Goal: Information Seeking & Learning: Stay updated

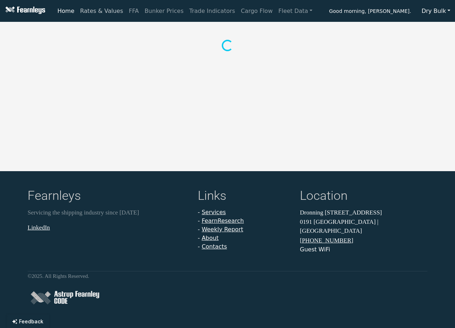
click at [93, 11] on link "Rates & Values" at bounding box center [101, 11] width 49 height 14
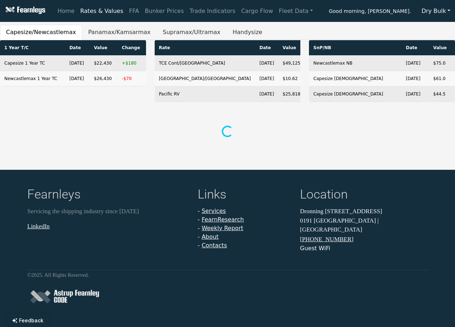
click at [433, 11] on button "Dry Bulk" at bounding box center [436, 11] width 38 height 14
click at [440, 40] on link "Tankers" at bounding box center [445, 38] width 57 height 11
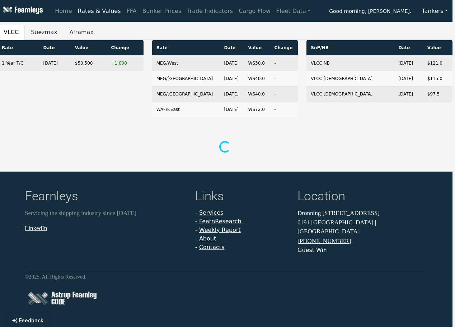
scroll to position [0, 4]
